Goal: Task Accomplishment & Management: Complete application form

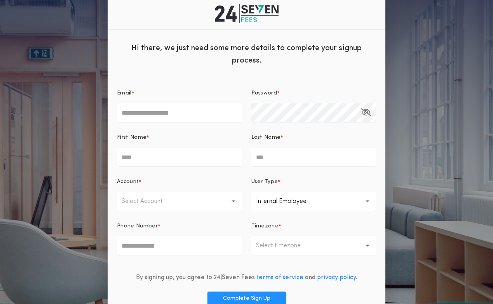
scroll to position [41, 0]
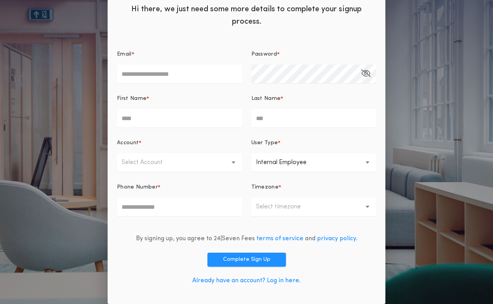
click at [182, 76] on input "Email *" at bounding box center [179, 73] width 125 height 19
type input "**********"
click at [160, 118] on input "First Name *" at bounding box center [179, 118] width 125 height 19
type input "********"
click at [267, 119] on input "Last Name *" at bounding box center [313, 118] width 125 height 19
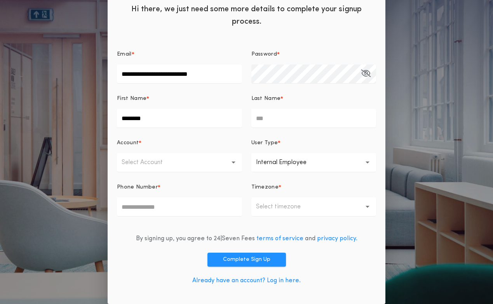
type input "******"
click at [196, 158] on button "Select Account" at bounding box center [179, 162] width 125 height 19
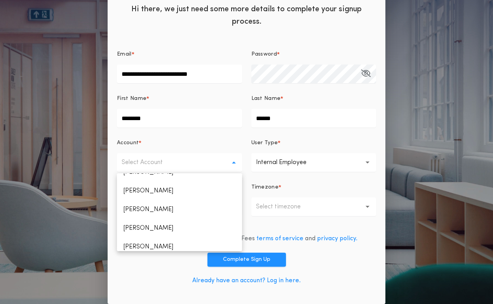
scroll to position [202, 0]
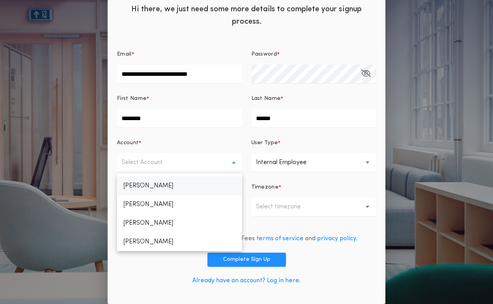
click at [168, 187] on p "Caryn Serchay" at bounding box center [179, 185] width 125 height 19
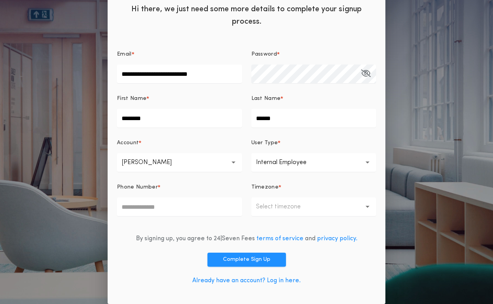
click at [298, 164] on p "Internal Employee" at bounding box center [287, 162] width 63 height 9
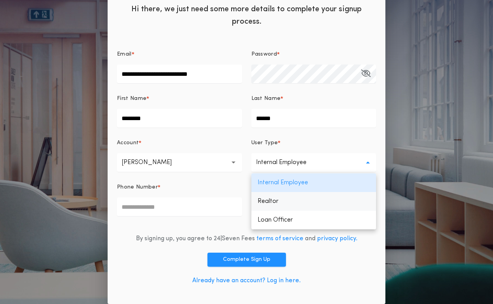
click at [287, 200] on p "Realtor" at bounding box center [313, 201] width 125 height 19
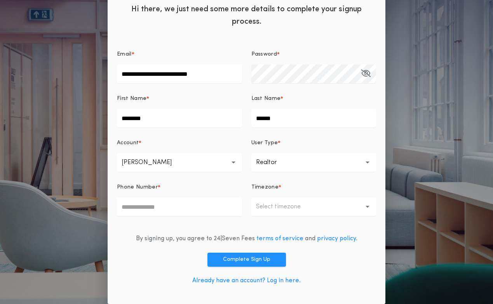
click at [186, 209] on input "Phone Number *" at bounding box center [179, 206] width 125 height 19
type input "**********"
click at [296, 207] on p "Select timezone" at bounding box center [284, 206] width 57 height 9
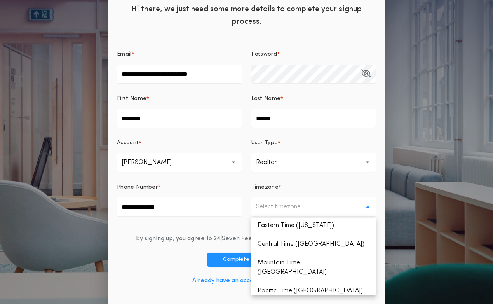
scroll to position [0, 0]
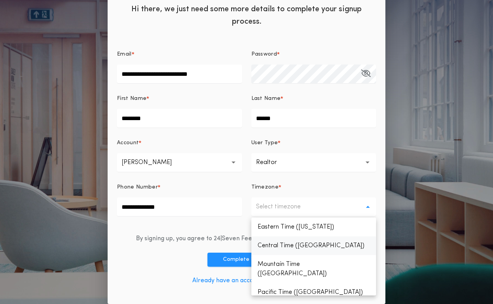
click at [296, 246] on p "Central Time (Chicago)" at bounding box center [313, 245] width 125 height 19
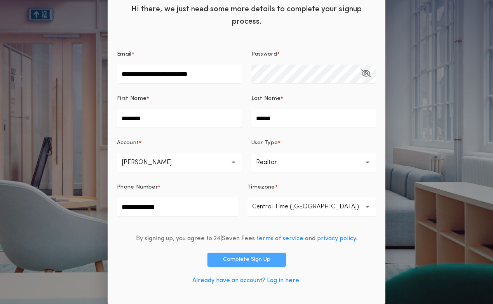
click at [255, 260] on button "Complete Sign Up" at bounding box center [246, 259] width 78 height 14
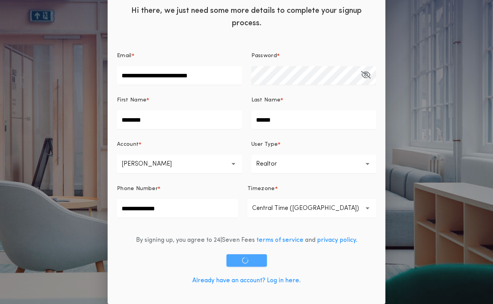
scroll to position [39, 0]
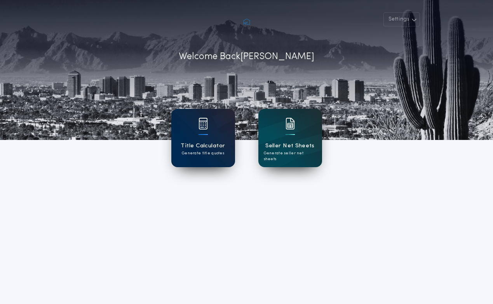
click at [206, 132] on div at bounding box center [202, 129] width 9 height 22
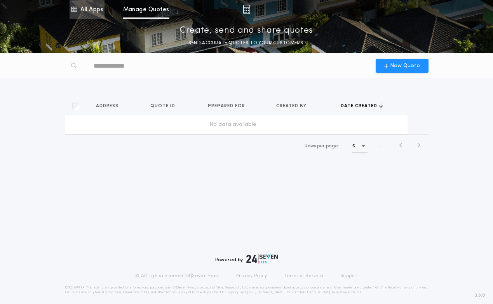
click at [93, 9] on link "All Apps" at bounding box center [86, 9] width 35 height 19
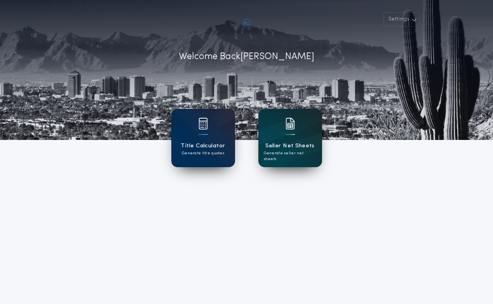
click at [281, 138] on div "Seller Net Sheets Generate seller net sheets" at bounding box center [290, 138] width 64 height 58
